Goal: Use online tool/utility: Utilize a website feature to perform a specific function

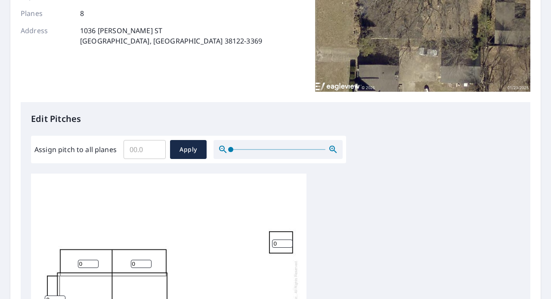
scroll to position [215, 0]
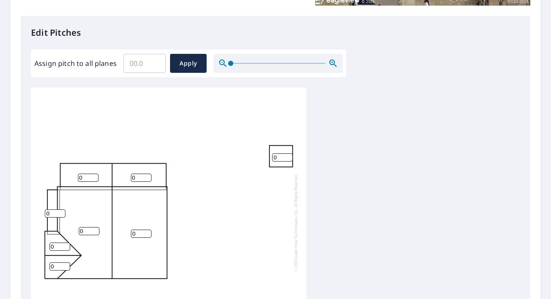
click at [138, 64] on input "Assign pitch to all planes" at bounding box center [144, 63] width 42 height 24
type input "7"
click at [188, 65] on span "Apply" at bounding box center [188, 63] width 23 height 11
type input "7"
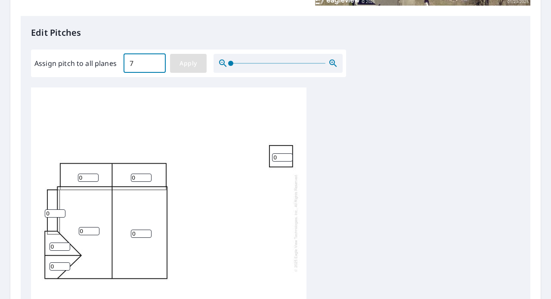
type input "7"
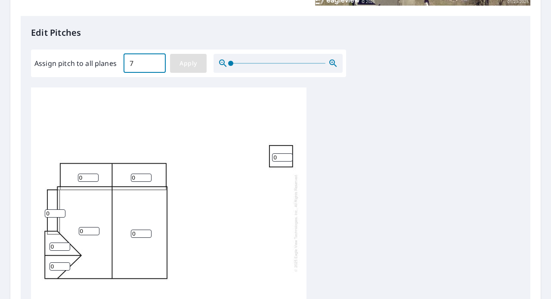
type input "7"
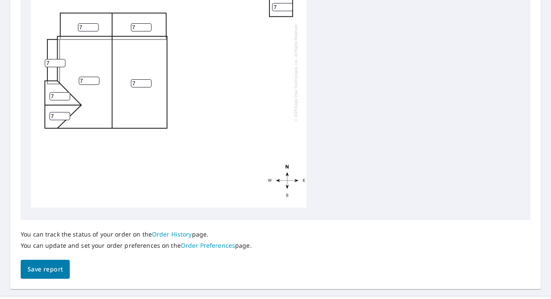
scroll to position [382, 0]
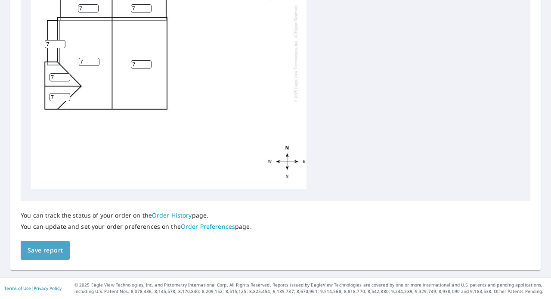
click at [37, 253] on span "Save report" at bounding box center [45, 250] width 35 height 11
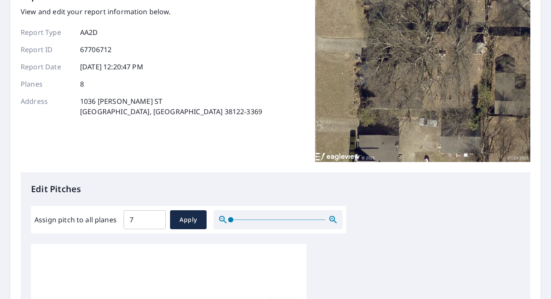
scroll to position [0, 0]
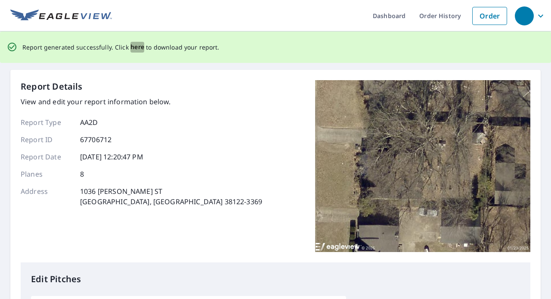
click at [132, 46] on span "here" at bounding box center [137, 47] width 14 height 11
